Goal: Information Seeking & Learning: Learn about a topic

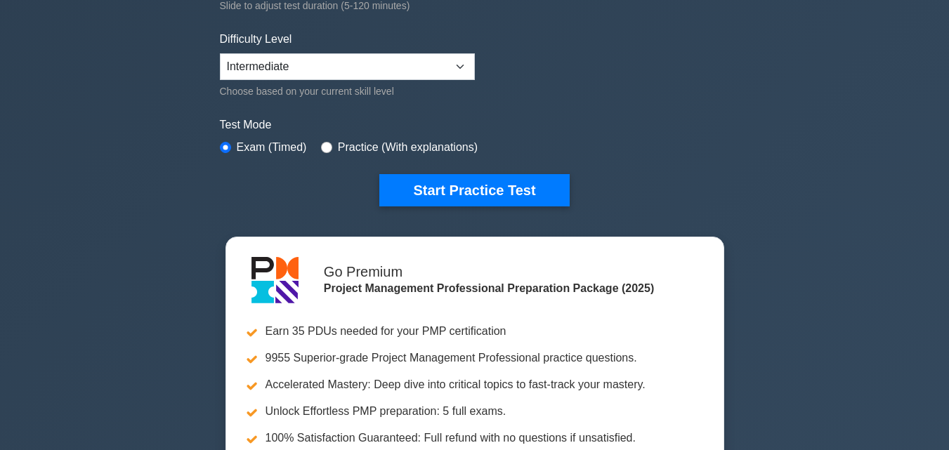
scroll to position [421, 0]
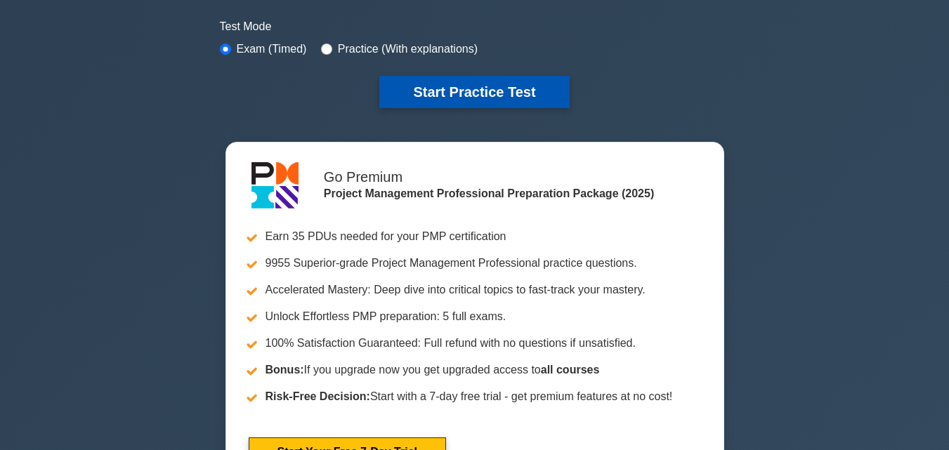
click at [496, 94] on button "Start Practice Test" at bounding box center [474, 92] width 190 height 32
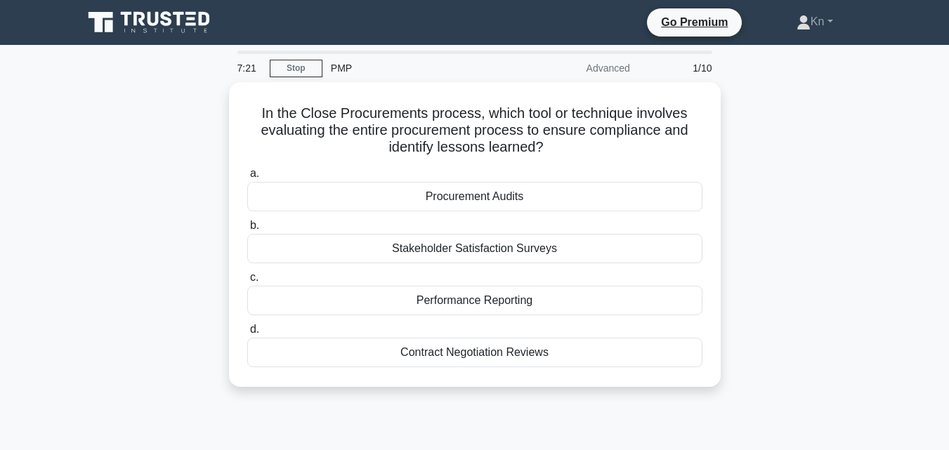
click at [178, 177] on div "In the Close Procurements process, which tool or technique involves evaluating …" at bounding box center [474, 243] width 800 height 322
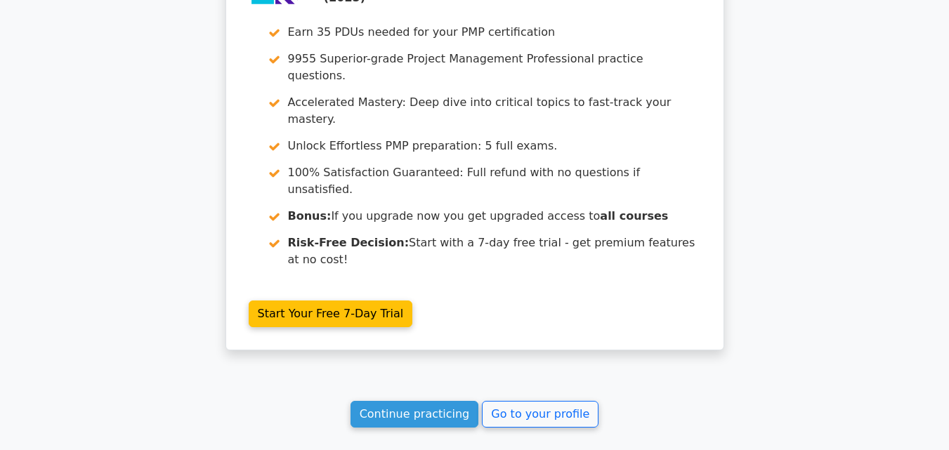
scroll to position [1330, 0]
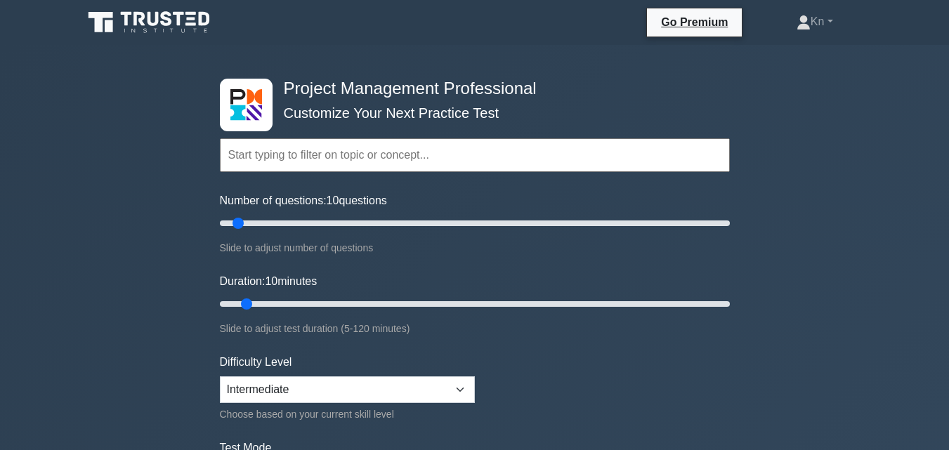
scroll to position [140, 0]
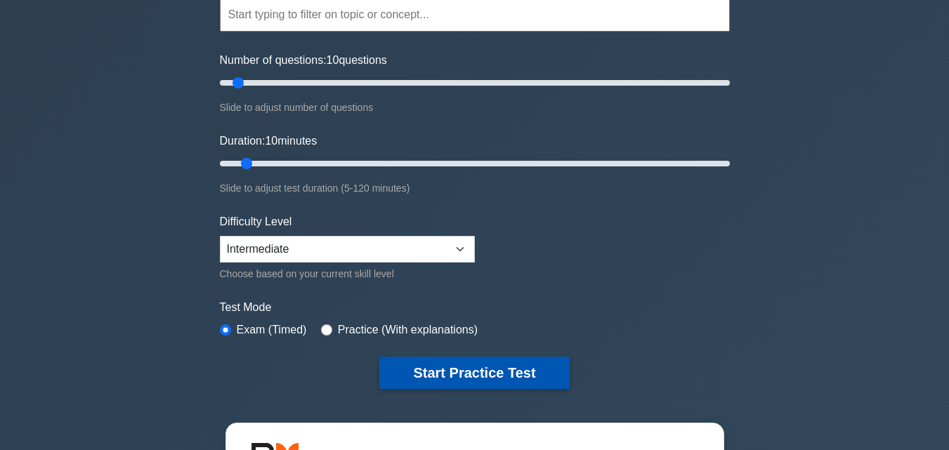
click at [453, 376] on button "Start Practice Test" at bounding box center [474, 373] width 190 height 32
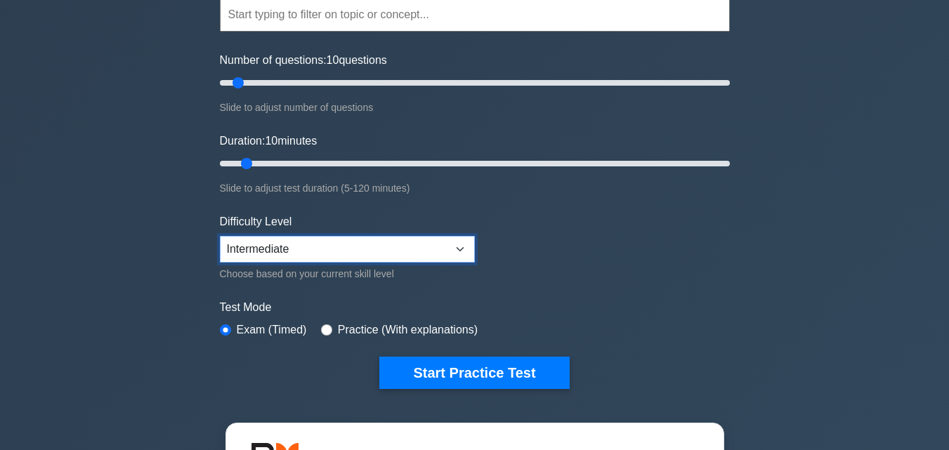
click at [411, 244] on select "Beginner Intermediate Expert" at bounding box center [347, 249] width 255 height 27
click at [220, 236] on select "Beginner Intermediate Expert" at bounding box center [347, 249] width 255 height 27
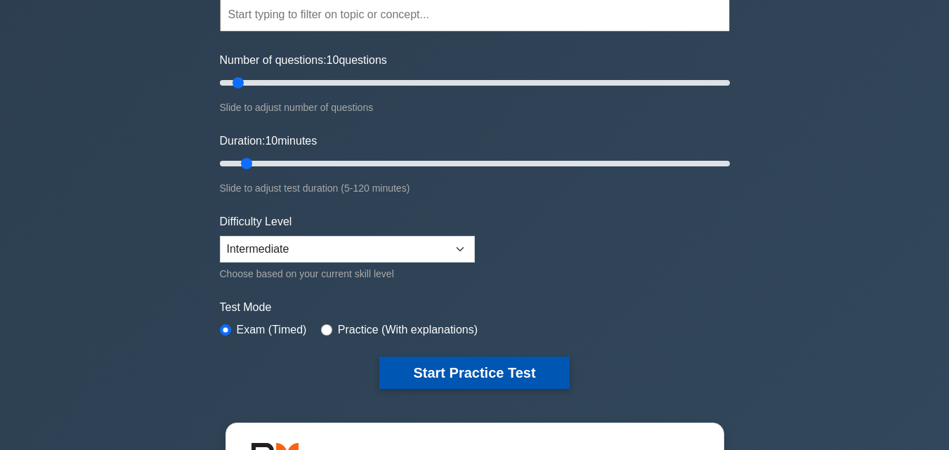
click at [452, 362] on button "Start Practice Test" at bounding box center [474, 373] width 190 height 32
click at [431, 369] on button "Start Practice Test" at bounding box center [474, 373] width 190 height 32
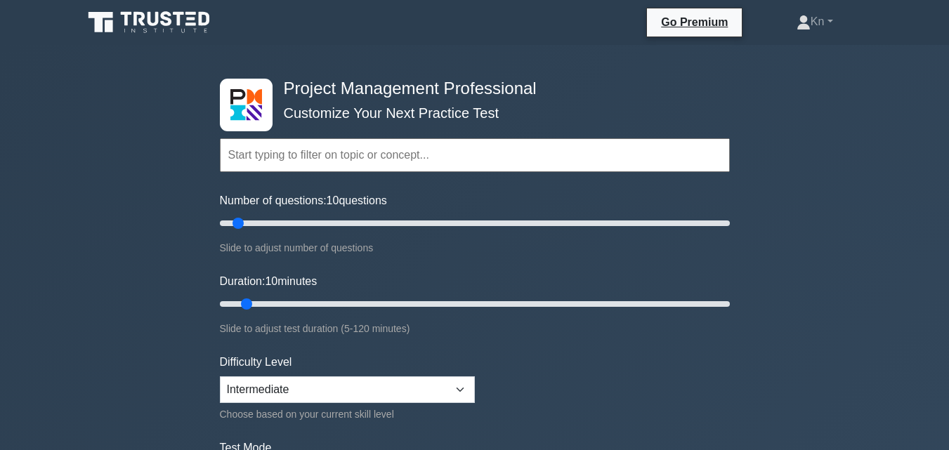
scroll to position [281, 0]
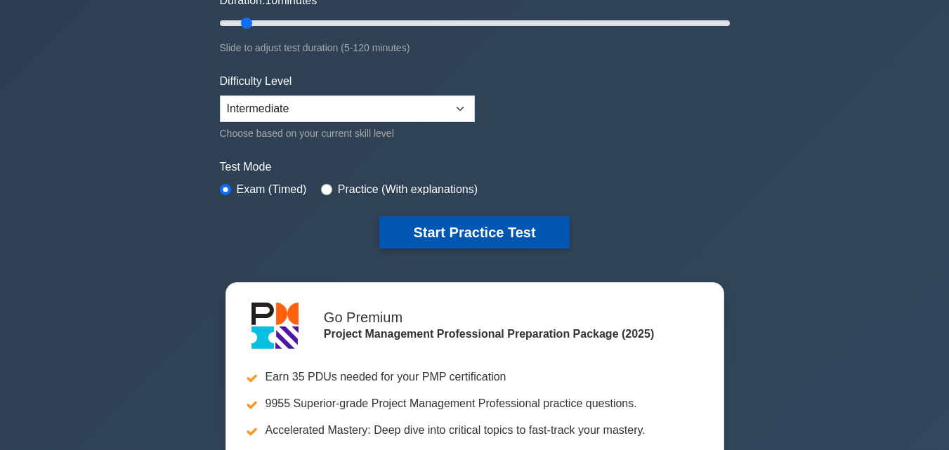
click at [419, 227] on button "Start Practice Test" at bounding box center [474, 232] width 190 height 32
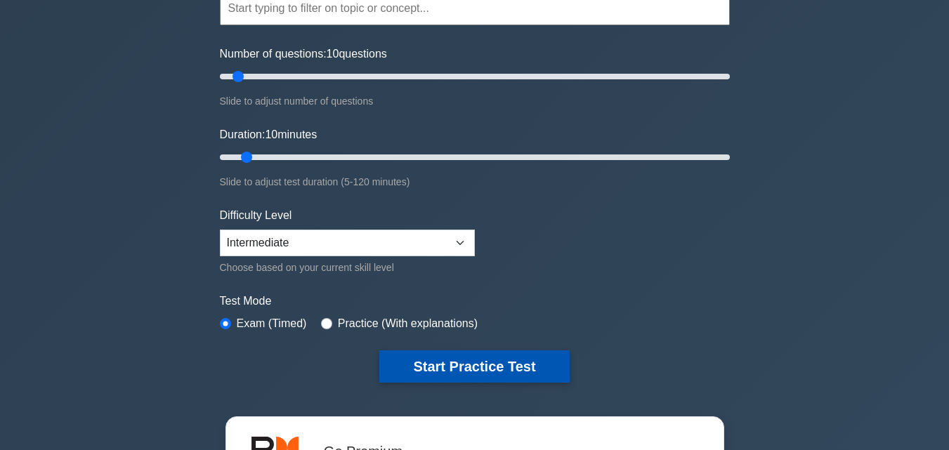
scroll to position [281, 0]
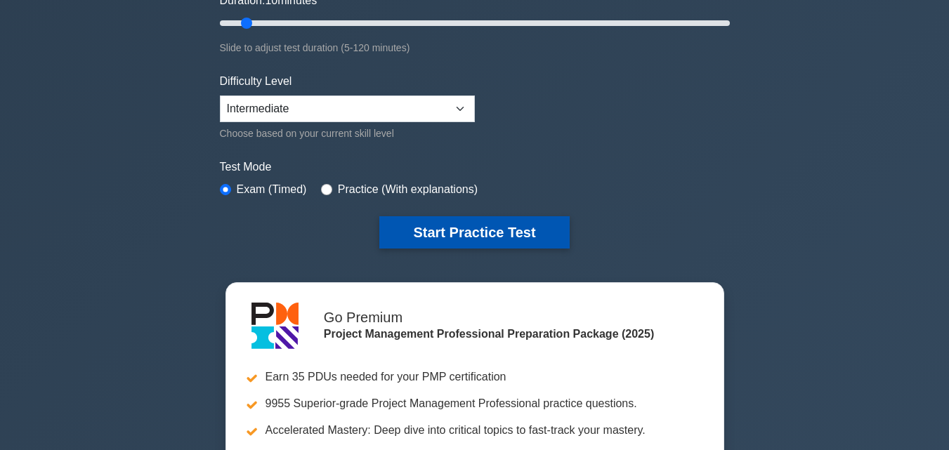
click at [499, 238] on button "Start Practice Test" at bounding box center [474, 232] width 190 height 32
click at [531, 238] on button "Start Practice Test" at bounding box center [474, 232] width 190 height 32
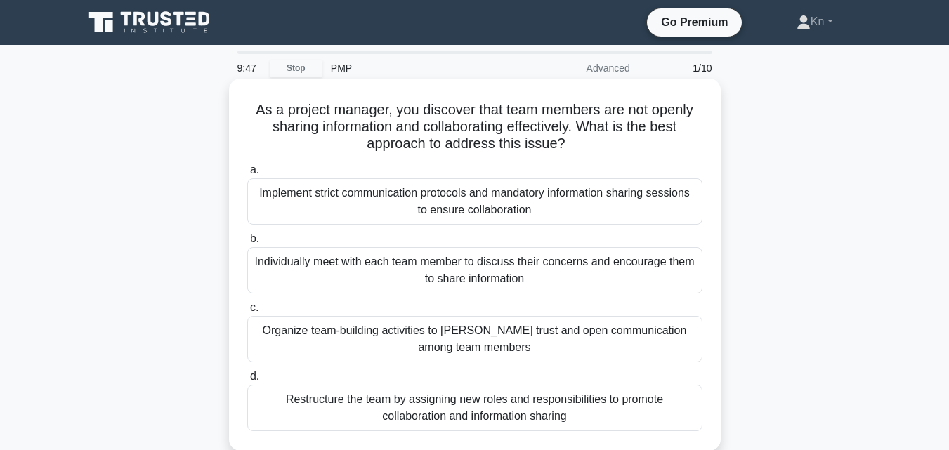
scroll to position [70, 0]
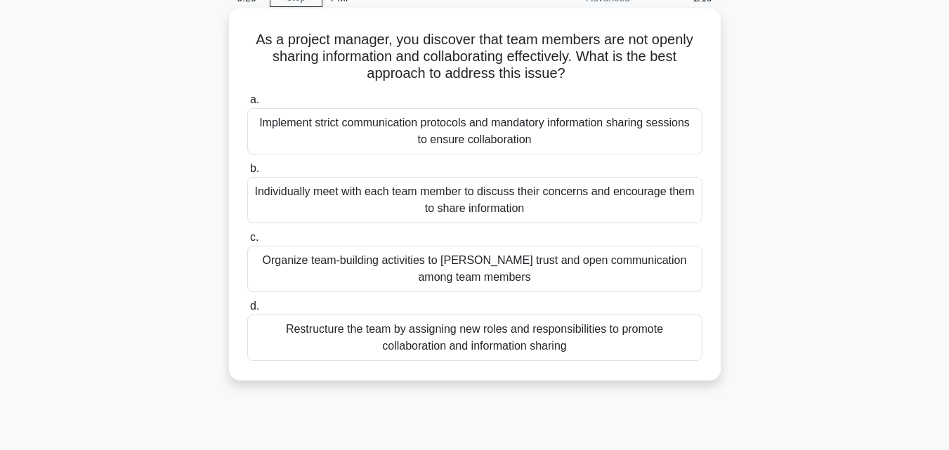
click at [357, 203] on div "Individually meet with each team member to discuss their concerns and encourage…" at bounding box center [474, 200] width 455 height 46
click at [247, 173] on input "b. Individually meet with each team member to discuss their concerns and encour…" at bounding box center [247, 168] width 0 height 9
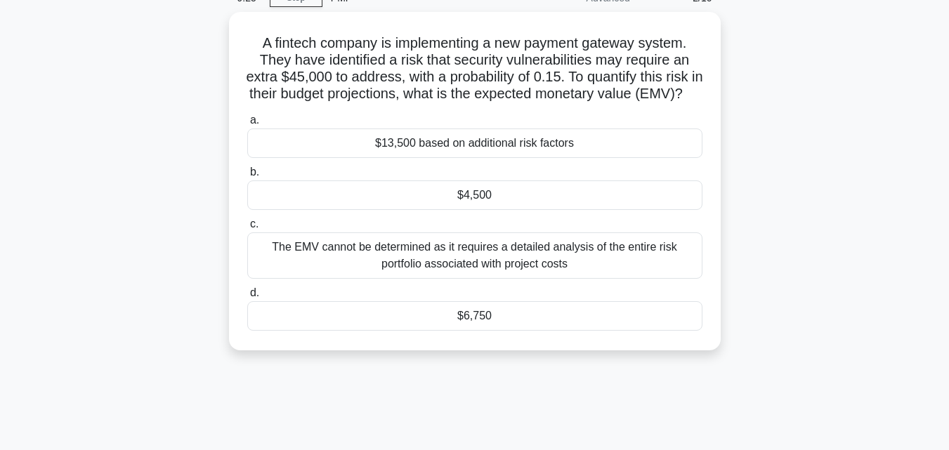
scroll to position [0, 0]
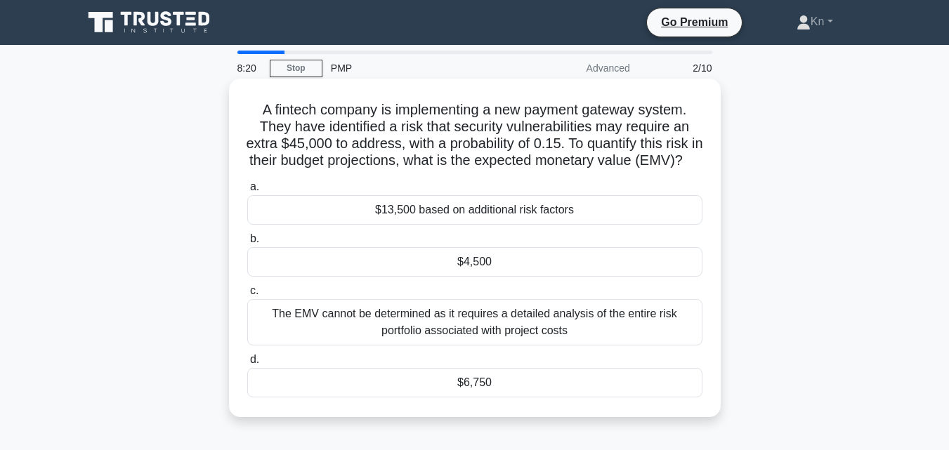
click at [411, 277] on div "$4,500" at bounding box center [474, 261] width 455 height 29
click at [247, 244] on input "b. $4,500" at bounding box center [247, 239] width 0 height 9
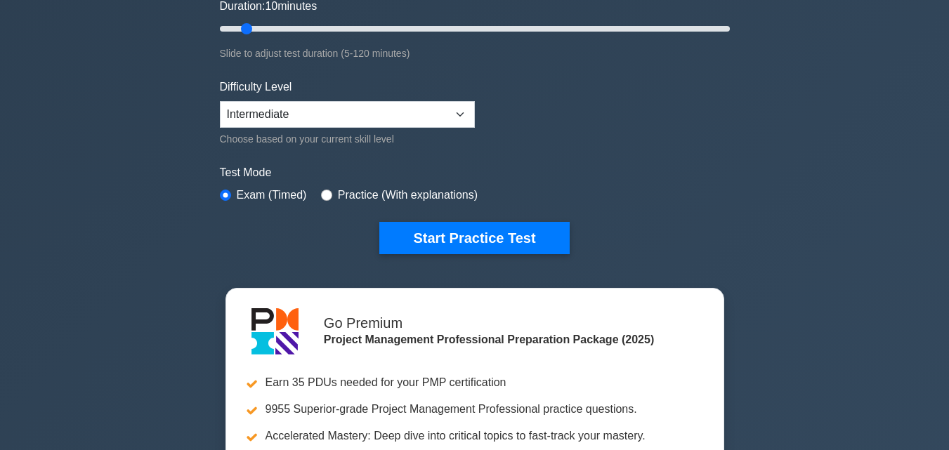
scroll to position [211, 0]
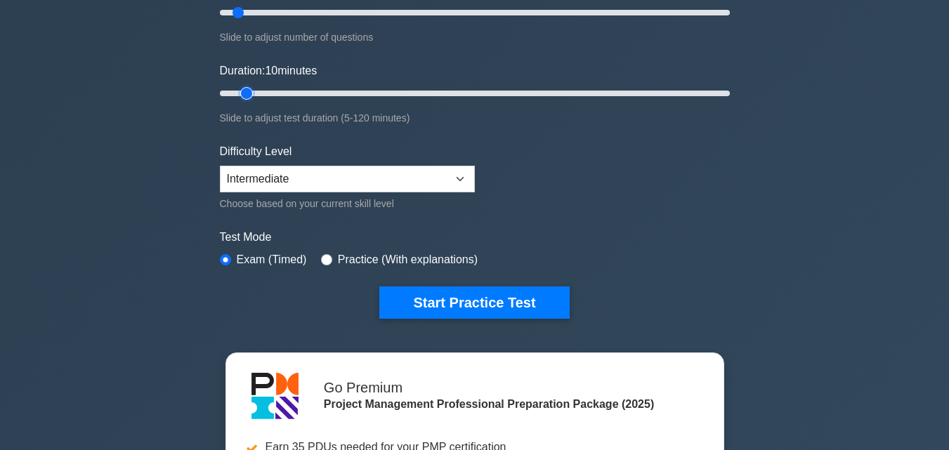
click at [240, 92] on input "Duration: 10 minutes" at bounding box center [475, 93] width 510 height 17
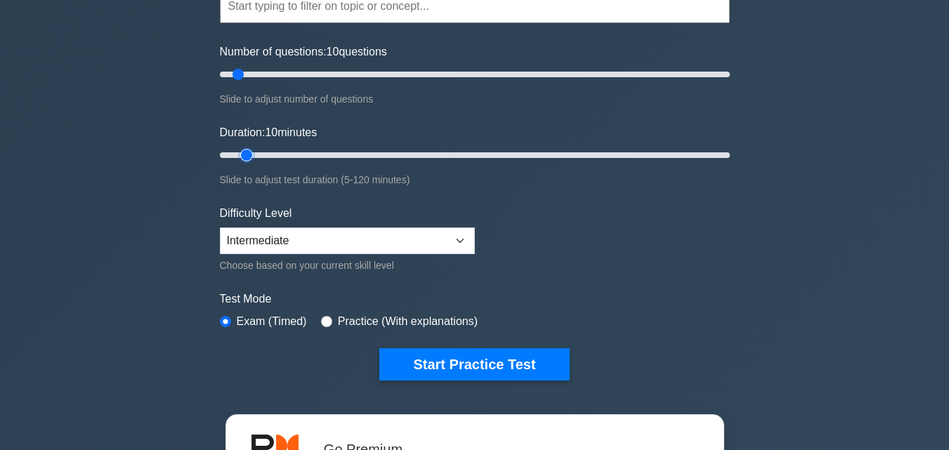
scroll to position [140, 0]
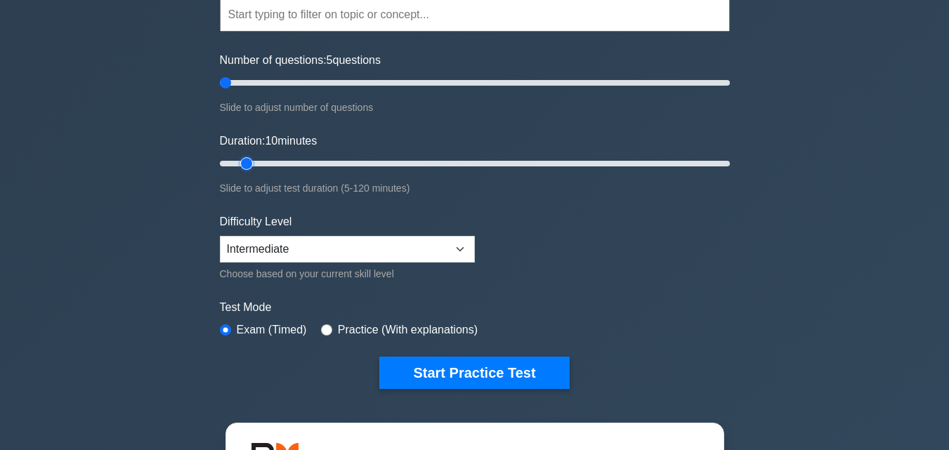
drag, startPoint x: 233, startPoint y: 87, endPoint x: 225, endPoint y: 87, distance: 7.7
type input "5"
click at [225, 87] on input "Number of questions: 5 questions" at bounding box center [475, 82] width 510 height 17
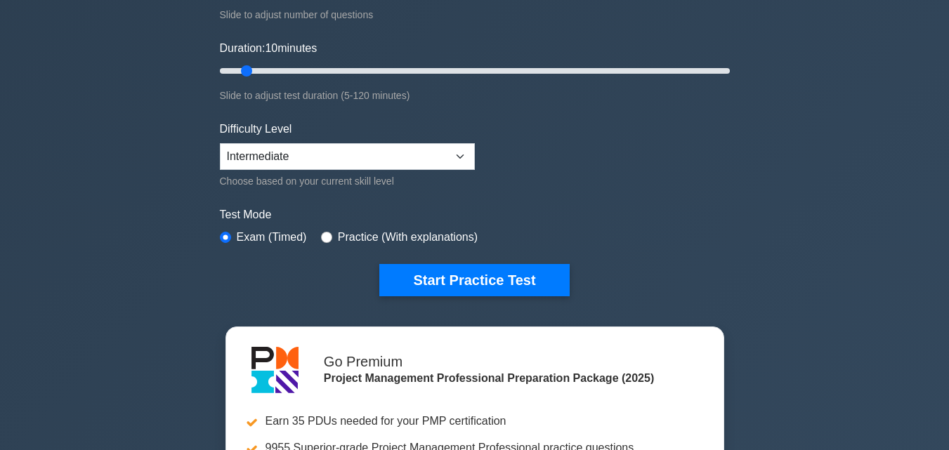
scroll to position [351, 0]
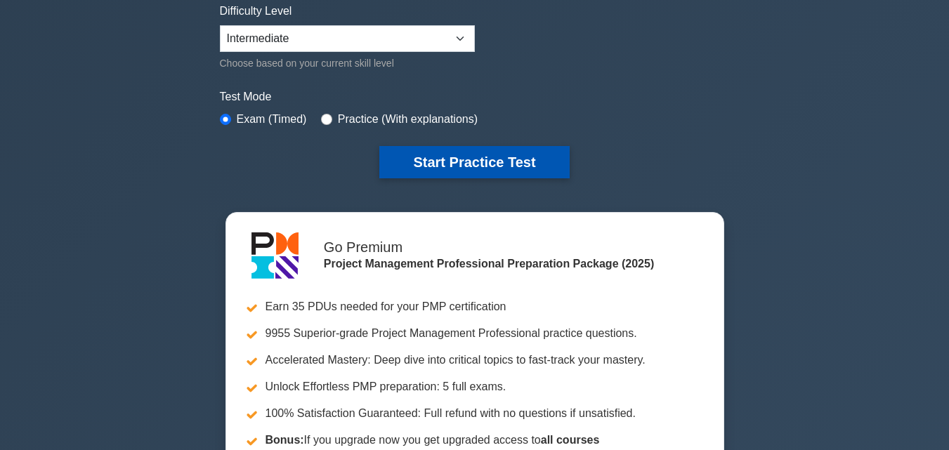
click at [411, 159] on button "Start Practice Test" at bounding box center [474, 162] width 190 height 32
